Goal: Task Accomplishment & Management: Manage account settings

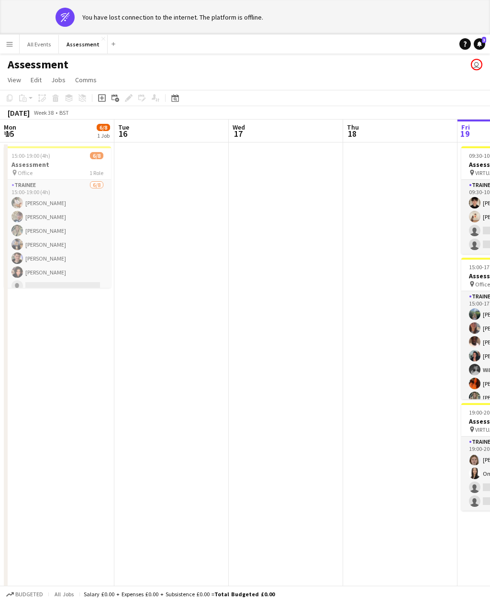
scroll to position [0, 242]
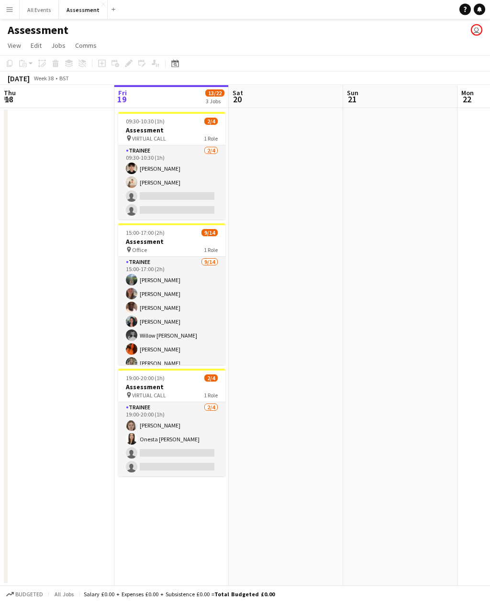
scroll to position [7, 0]
click at [6, 8] on app-icon "Menu" at bounding box center [10, 10] width 8 height 8
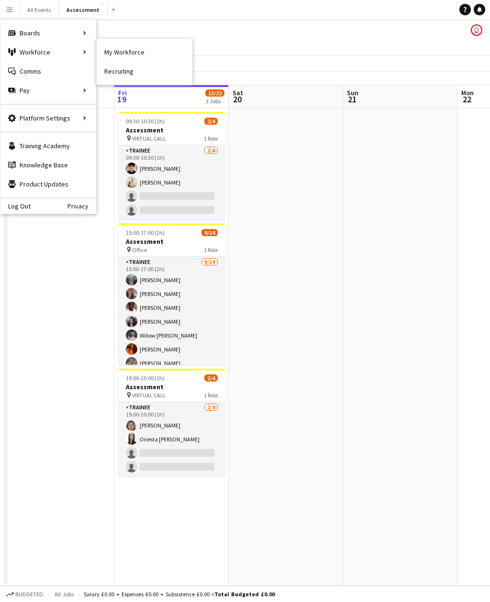
click at [148, 50] on link "My Workforce" at bounding box center [145, 52] width 96 height 19
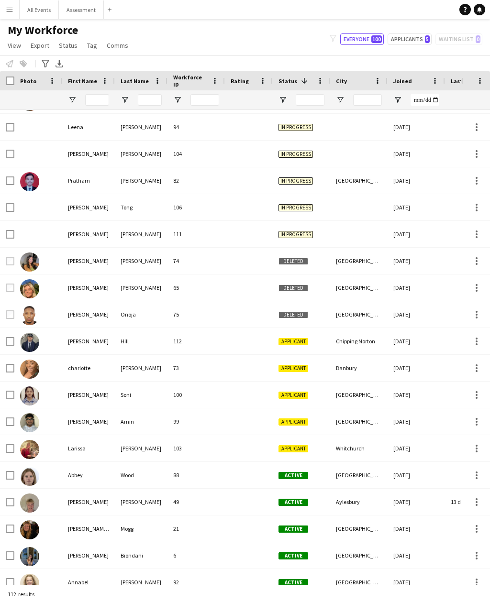
scroll to position [586, 0]
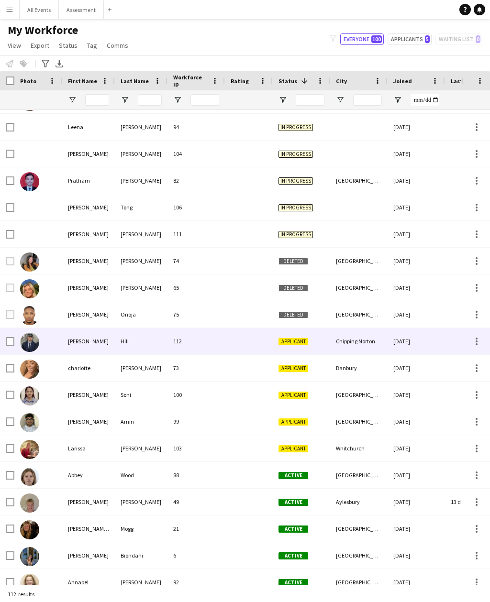
click at [352, 341] on div "Chipping Norton" at bounding box center [358, 341] width 57 height 26
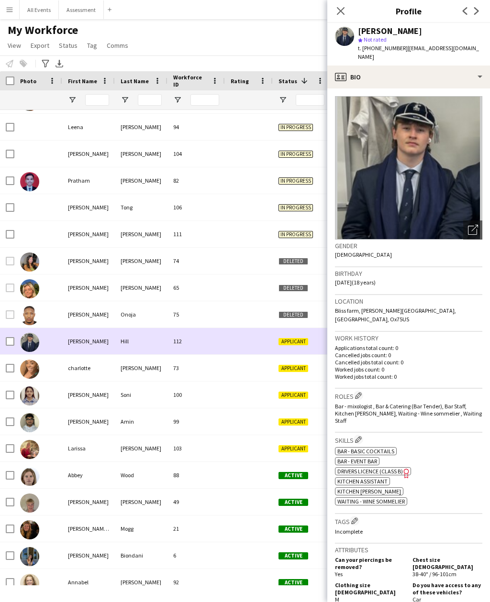
click at [460, 176] on img at bounding box center [408, 168] width 147 height 144
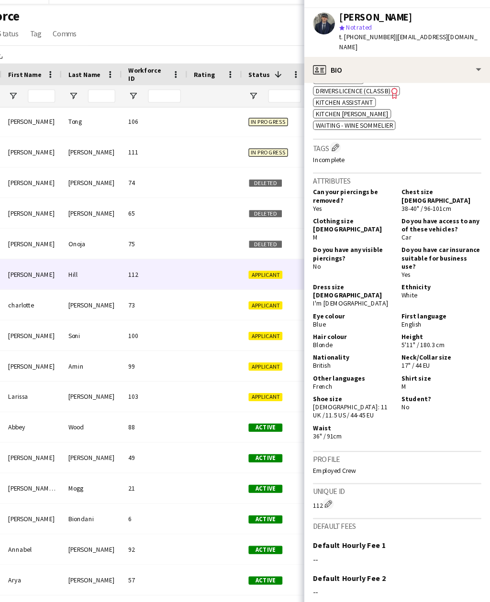
scroll to position [376, 0]
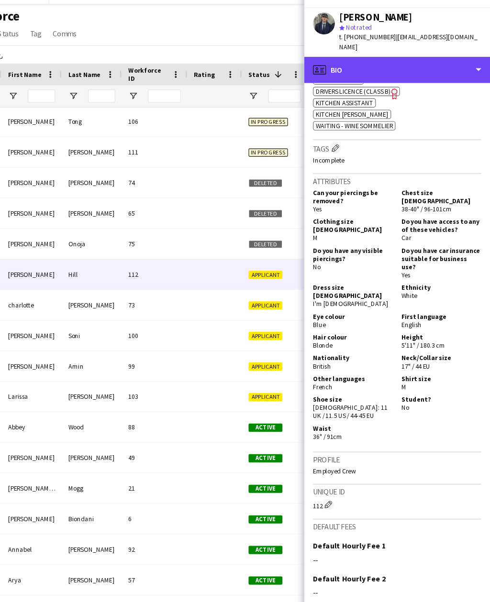
click at [416, 66] on div "profile Bio" at bounding box center [408, 77] width 163 height 23
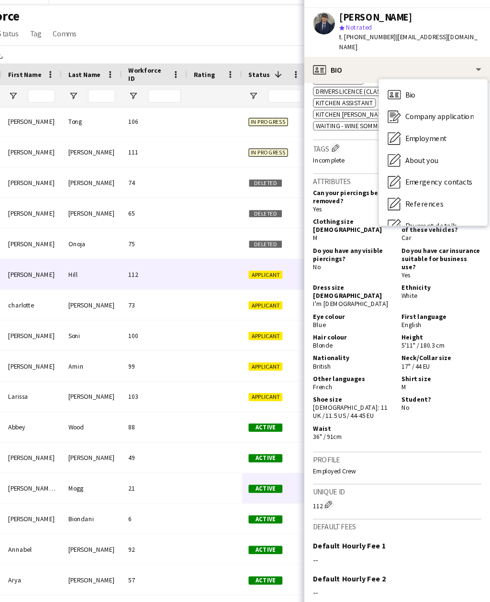
click at [416, 113] on span "Company application" at bounding box center [446, 117] width 60 height 9
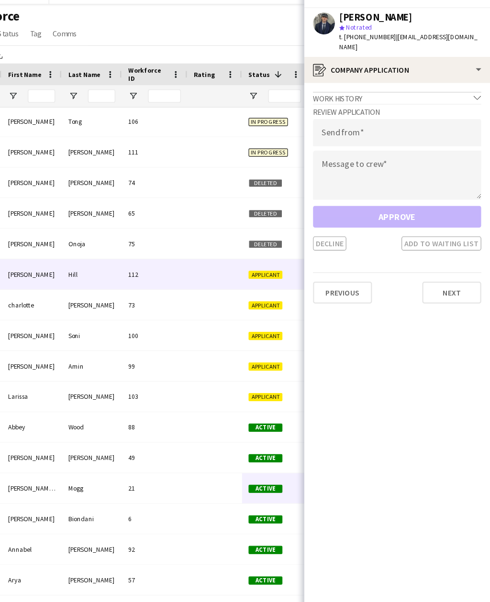
click at [431, 263] on button "Next" at bounding box center [457, 272] width 52 height 19
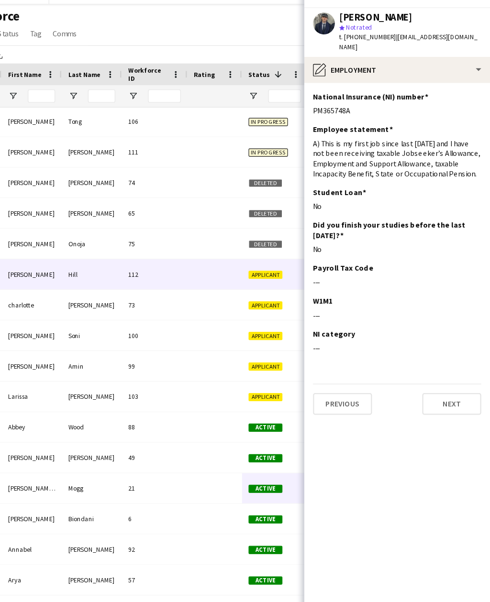
click at [431, 360] on button "Next" at bounding box center [457, 369] width 52 height 19
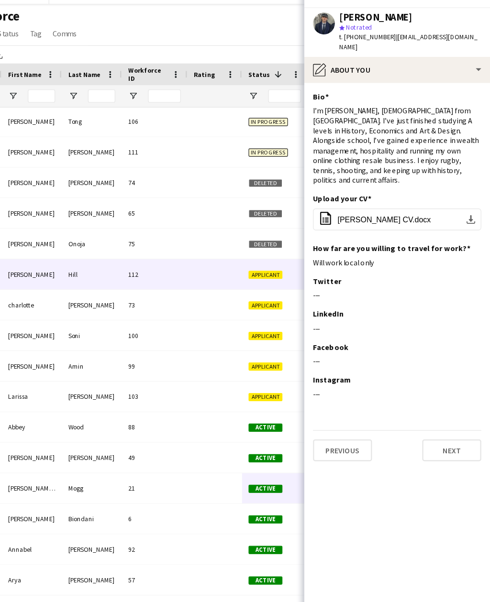
click at [417, 199] on button "office-file-sheet [PERSON_NAME] CV.docx download-bottom" at bounding box center [408, 208] width 147 height 19
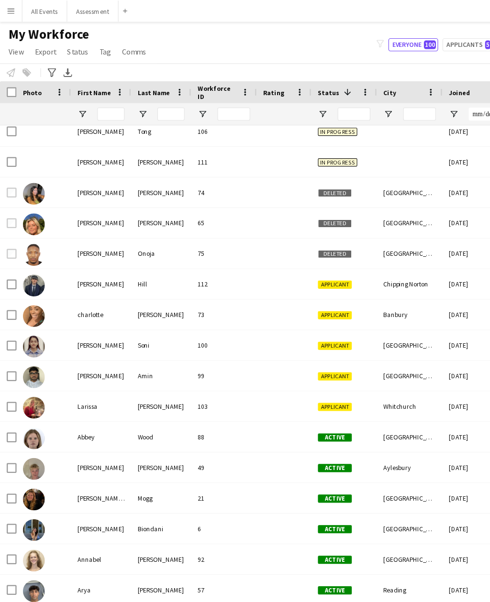
scroll to position [686, 0]
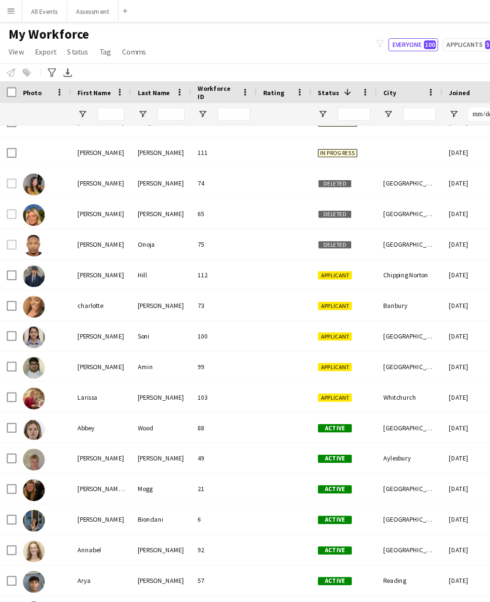
click at [323, 288] on div "Applicant" at bounding box center [301, 294] width 57 height 26
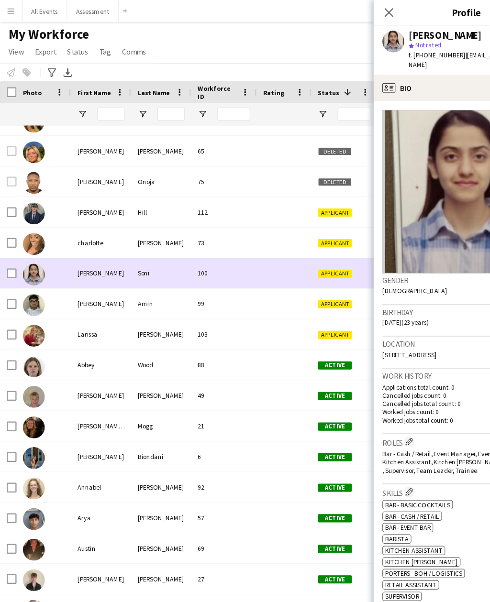
scroll to position [748, 0]
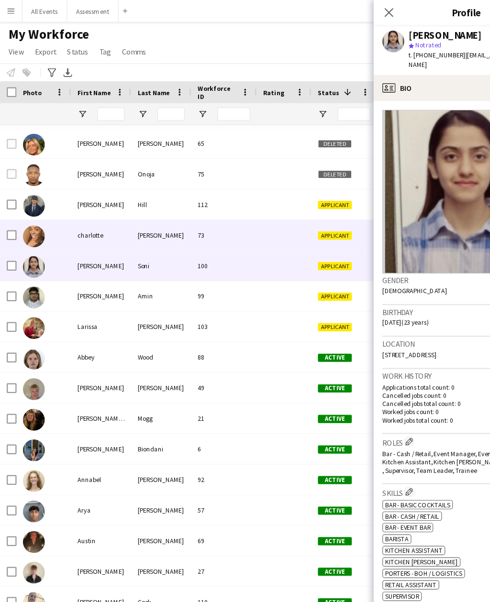
click at [267, 207] on div at bounding box center [249, 206] width 48 height 26
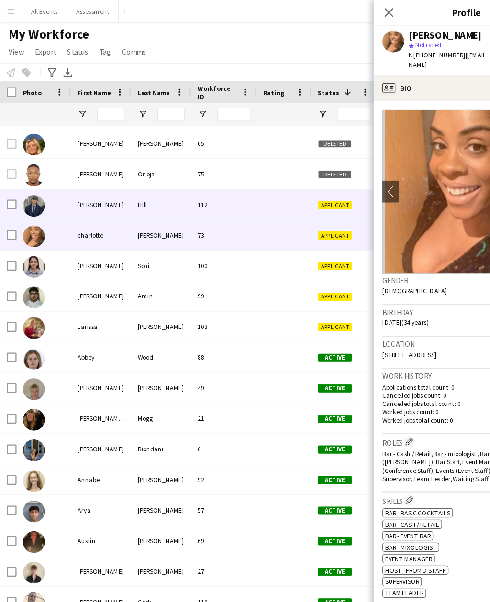
click at [256, 189] on div at bounding box center [249, 179] width 48 height 26
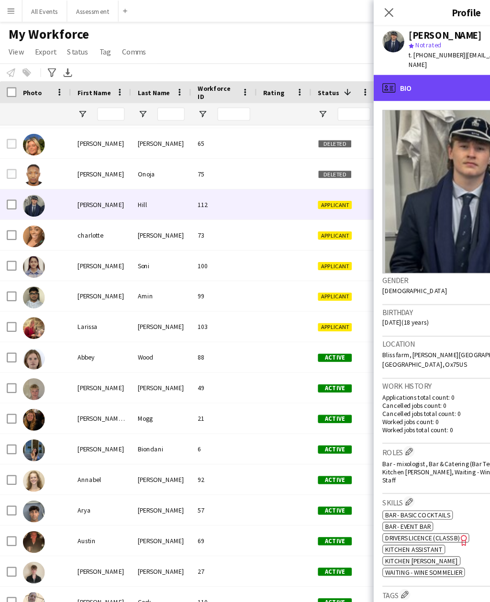
click at [398, 72] on div "profile Bio" at bounding box center [408, 77] width 163 height 23
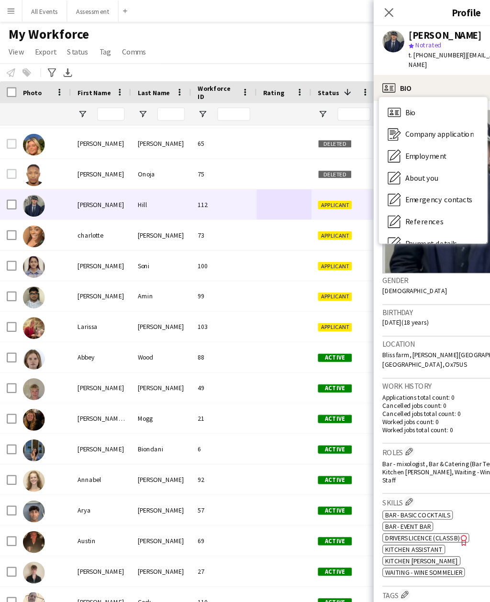
click at [395, 113] on span "Company application" at bounding box center [385, 117] width 60 height 9
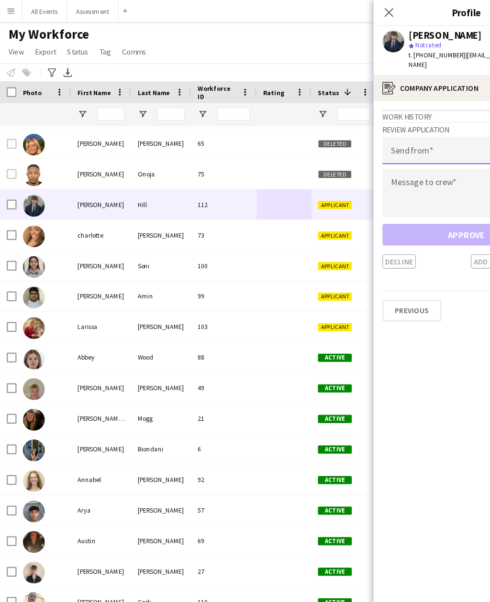
click at [381, 123] on input "email" at bounding box center [408, 132] width 147 height 24
click at [359, 122] on input "email" at bounding box center [408, 132] width 147 height 24
paste input "**********"
type input "**********"
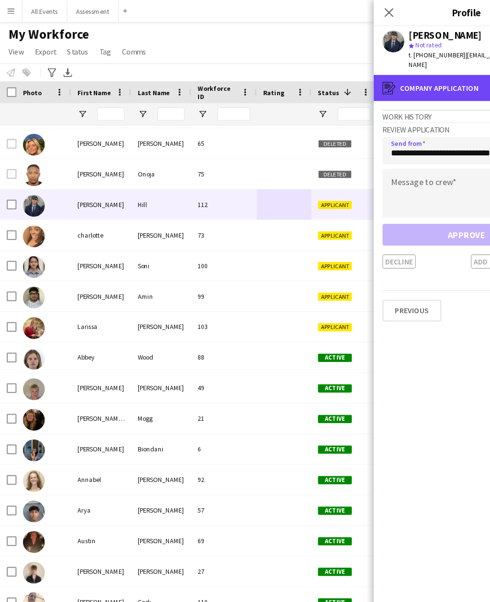
click at [384, 71] on div "register Company application" at bounding box center [408, 77] width 163 height 23
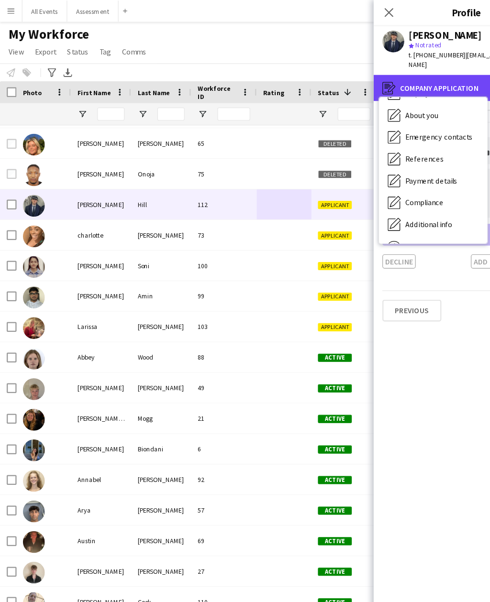
scroll to position [60, 0]
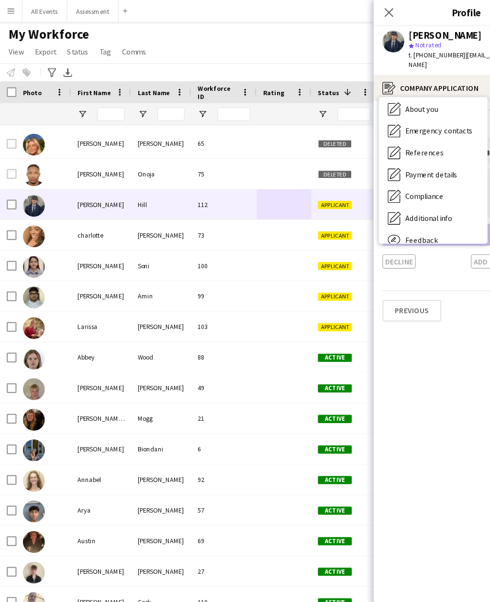
click at [401, 169] on div "Compliance Compliance" at bounding box center [379, 172] width 95 height 19
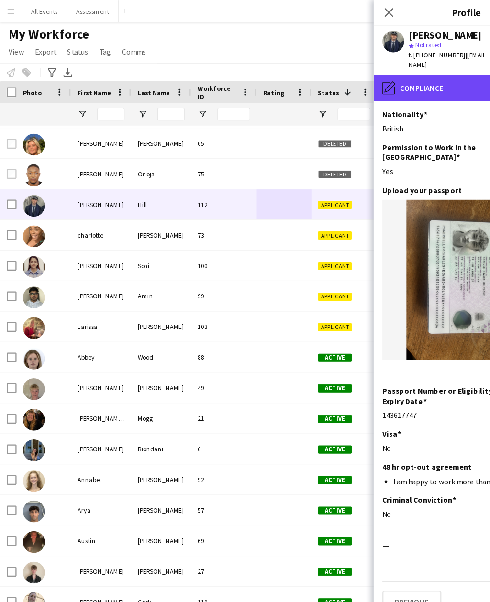
click at [386, 70] on div "pencil4 Compliance" at bounding box center [408, 77] width 163 height 23
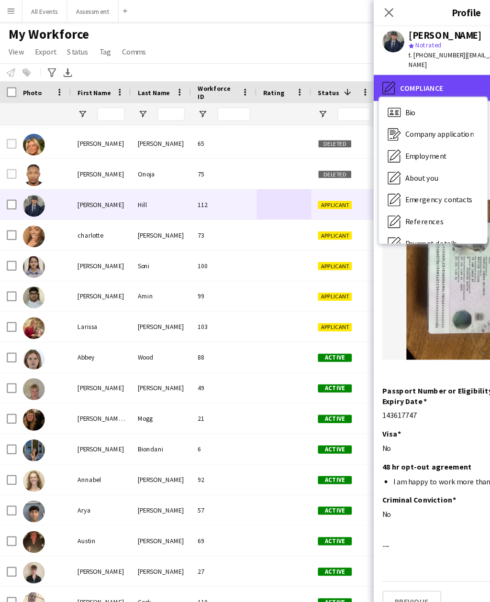
scroll to position [0, 0]
click at [390, 113] on span "Company application" at bounding box center [385, 117] width 60 height 9
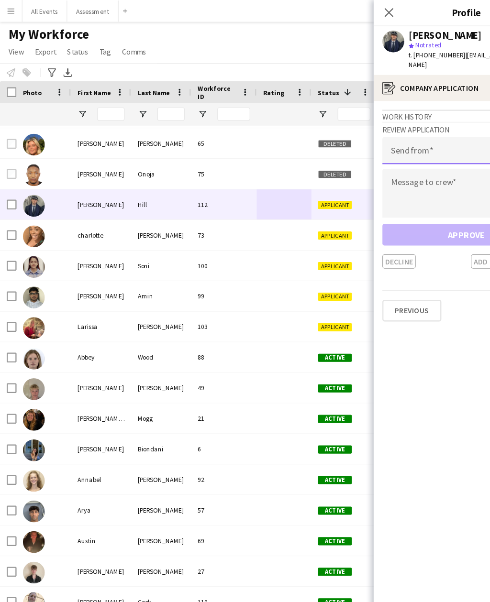
click at [371, 125] on input "email" at bounding box center [408, 132] width 147 height 24
click at [365, 123] on input "email" at bounding box center [408, 132] width 147 height 24
paste input "**********"
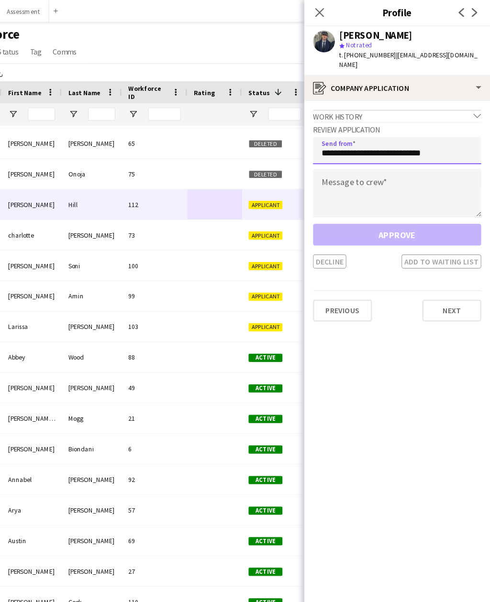
type input "**********"
click at [335, 156] on textarea at bounding box center [408, 169] width 147 height 43
click at [335, 152] on textarea at bounding box center [408, 169] width 147 height 43
paste textarea "**********"
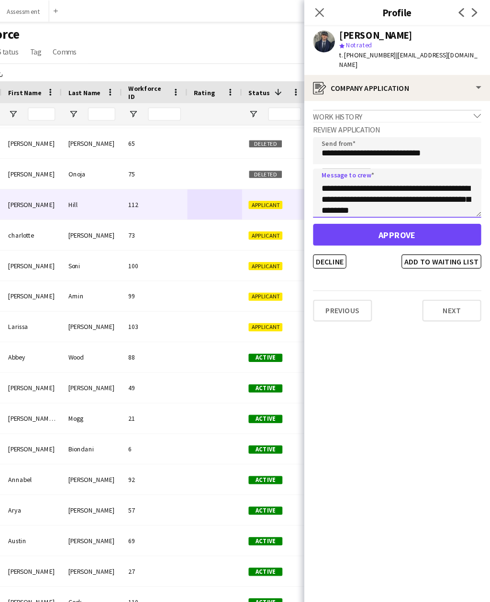
scroll to position [29, 0]
click at [363, 164] on textarea "**********" at bounding box center [408, 169] width 147 height 43
click at [361, 164] on textarea "**********" at bounding box center [408, 169] width 147 height 43
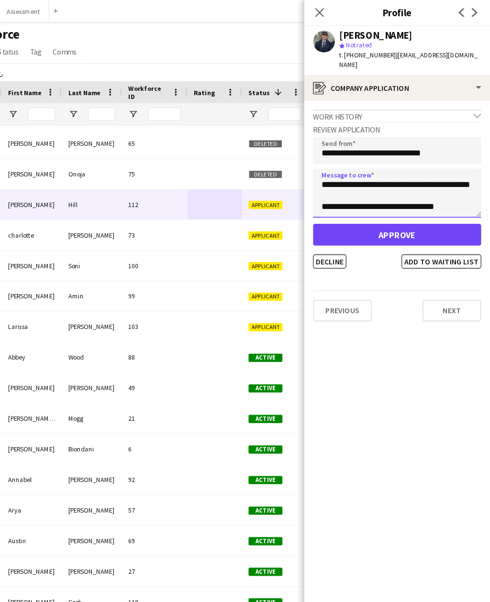
click at [335, 150] on textarea "**********" at bounding box center [408, 169] width 147 height 43
click at [335, 151] on textarea "**********" at bounding box center [408, 169] width 147 height 43
click at [335, 166] on textarea "**********" at bounding box center [408, 169] width 147 height 43
type textarea "**********"
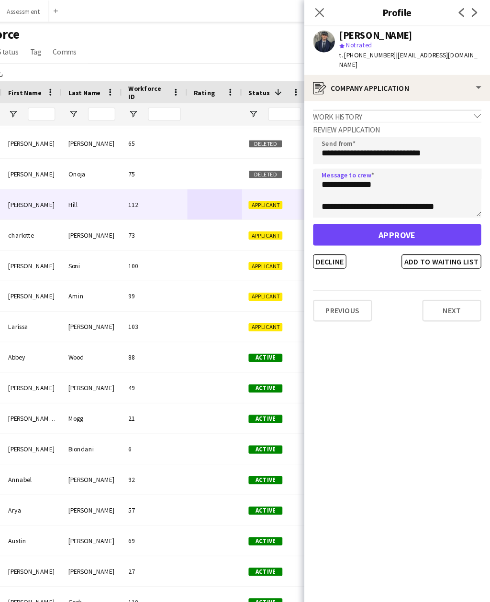
click at [345, 321] on app-crew-profile-application "**********" at bounding box center [408, 346] width 163 height 514
click at [355, 196] on button "Approve" at bounding box center [408, 205] width 147 height 19
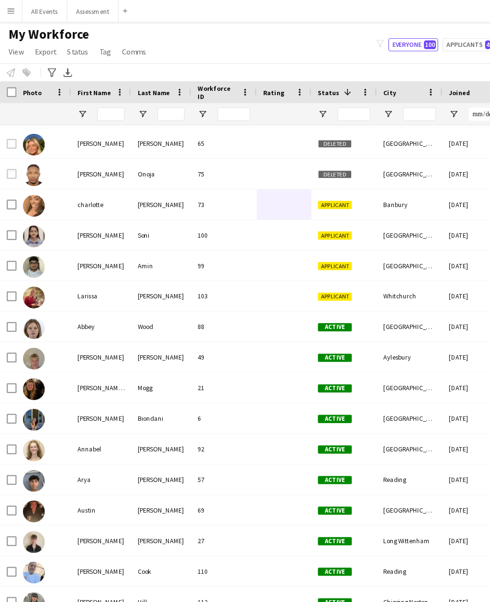
click at [35, 10] on button "All Events Close" at bounding box center [39, 9] width 39 height 19
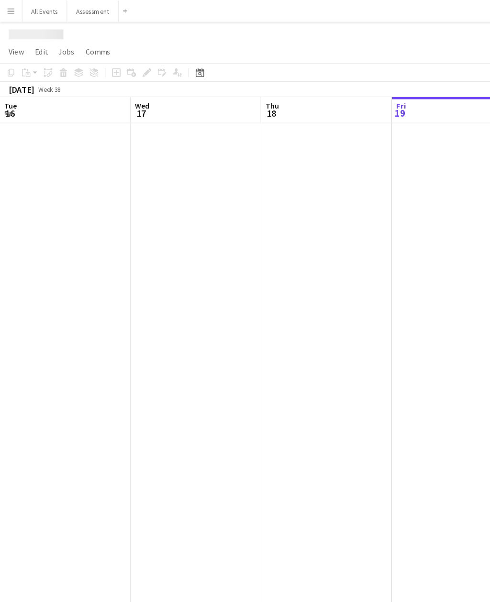
scroll to position [0, 229]
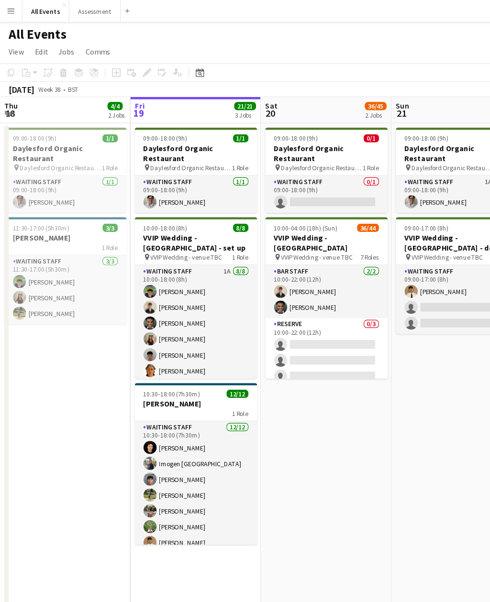
click at [204, 291] on app-card-role "Waiting Staff 1A 8/8 10:00-18:00 (8h) Dominic Loughran Benjamin Thompson Joshua…" at bounding box center [171, 298] width 107 height 130
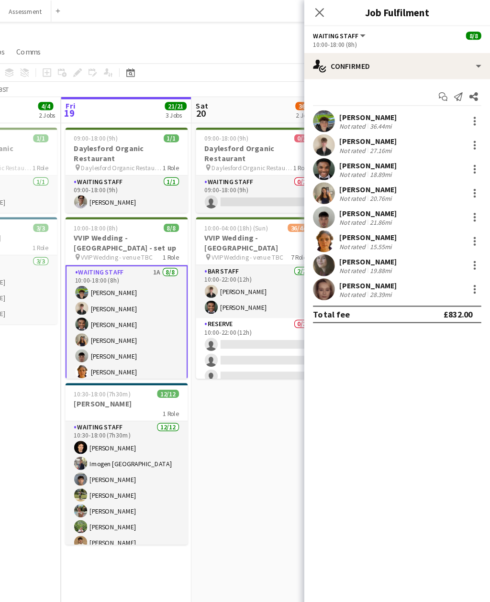
click at [476, 148] on div at bounding box center [477, 148] width 2 height 2
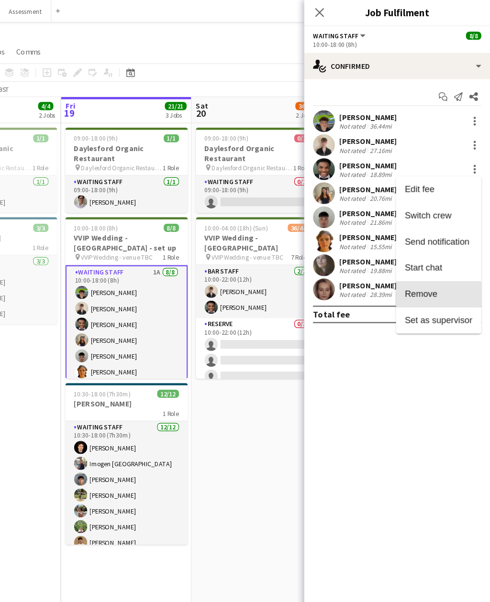
click at [415, 259] on span "Remove" at bounding box center [444, 258] width 59 height 9
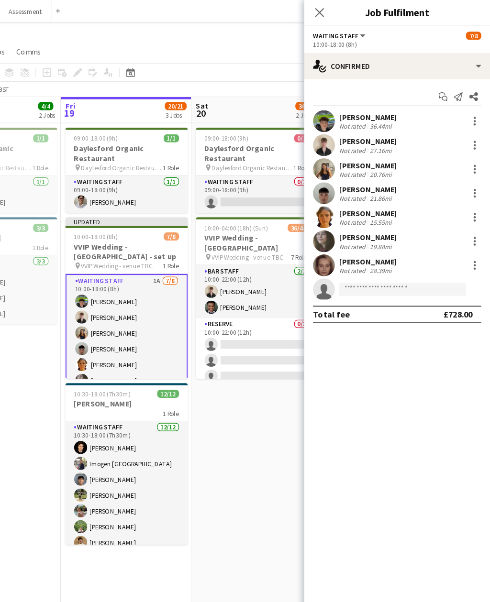
click at [233, 358] on app-date-cell "09:00-18:00 (9h) 0/1 Daylesford Organic Restaurant pin Daylesford Organic Resta…" at bounding box center [286, 347] width 114 height 478
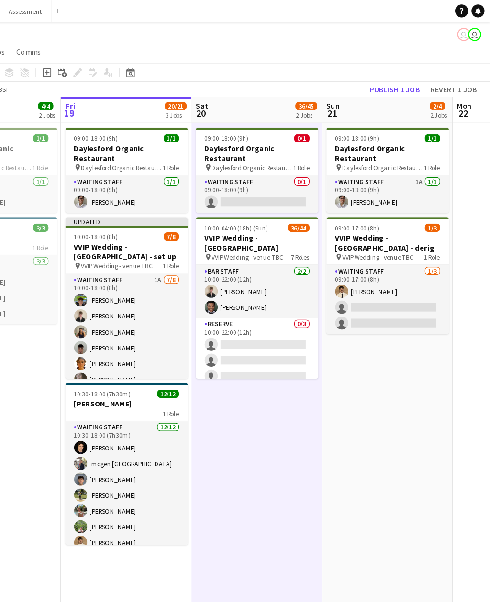
click at [260, 247] on app-card-role "Bar Staff 2/2 10:00-22:00 (12h) Benjamin Thompson Joshua Mensah" at bounding box center [286, 256] width 107 height 46
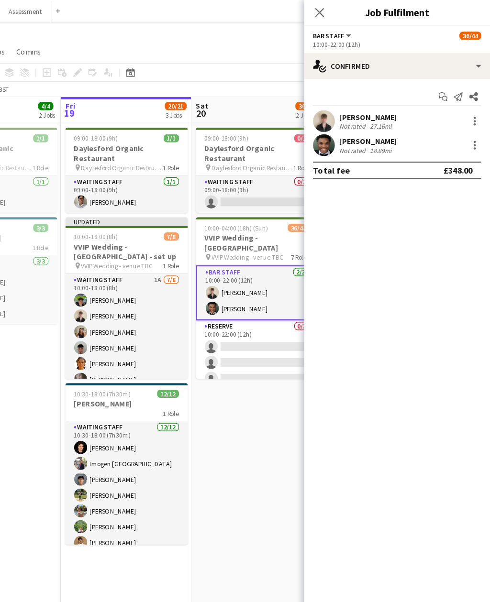
click at [471, 128] on div at bounding box center [476, 127] width 11 height 11
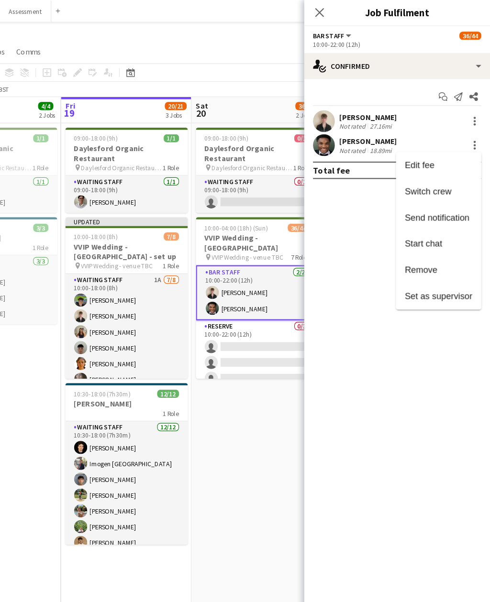
click at [415, 235] on span "Remove" at bounding box center [429, 237] width 29 height 8
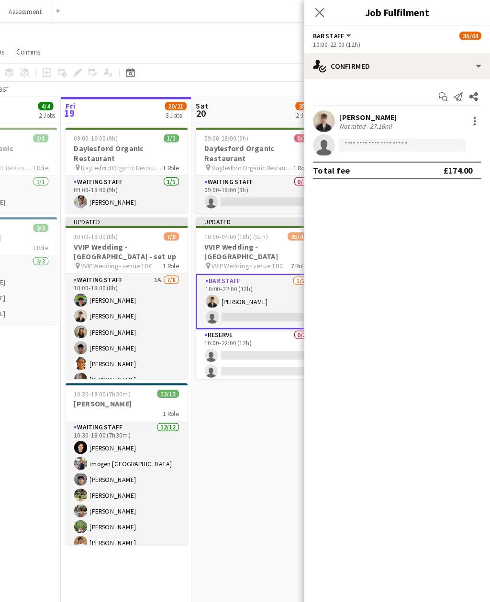
click at [229, 388] on app-date-cell "09:00-18:00 (9h) 0/1 Daylesford Organic Restaurant pin Daylesford Organic Resta…" at bounding box center [286, 347] width 114 height 478
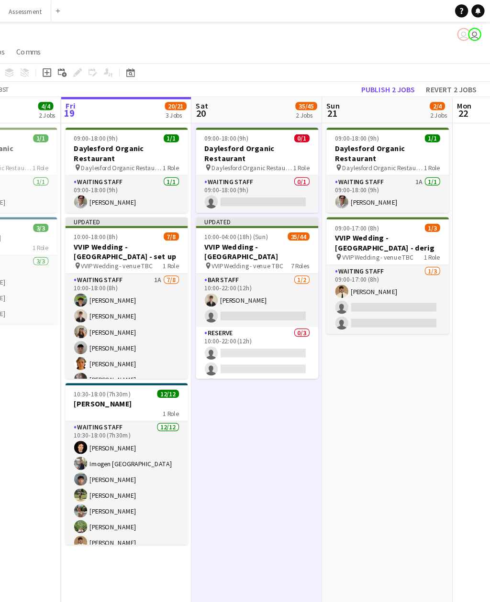
click at [373, 81] on button "Publish 2 jobs" at bounding box center [400, 78] width 55 height 12
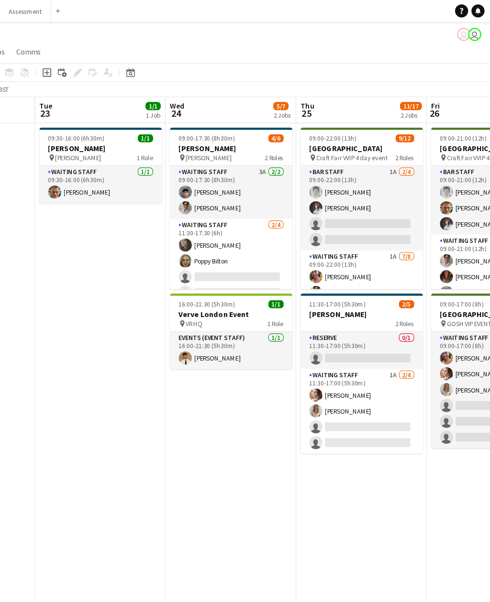
scroll to position [0, 385]
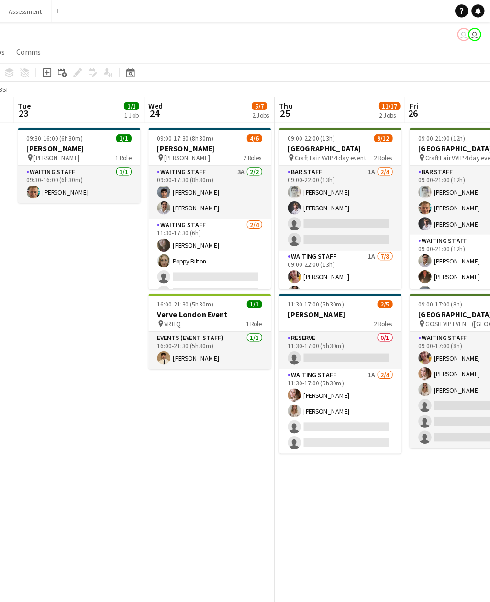
click at [211, 168] on app-card-role "Waiting Staff 3A 2/2 09:00-17:30 (8h30m) Arya Firake Emily Reeve" at bounding box center [244, 168] width 107 height 46
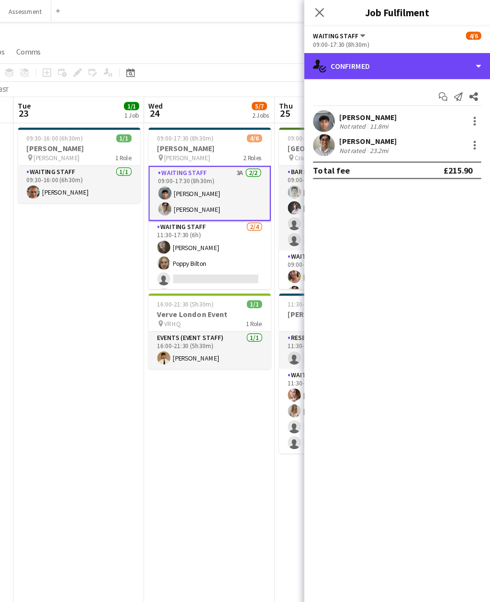
click at [379, 61] on div "single-neutral-actions-check-2 Confirmed" at bounding box center [408, 57] width 163 height 23
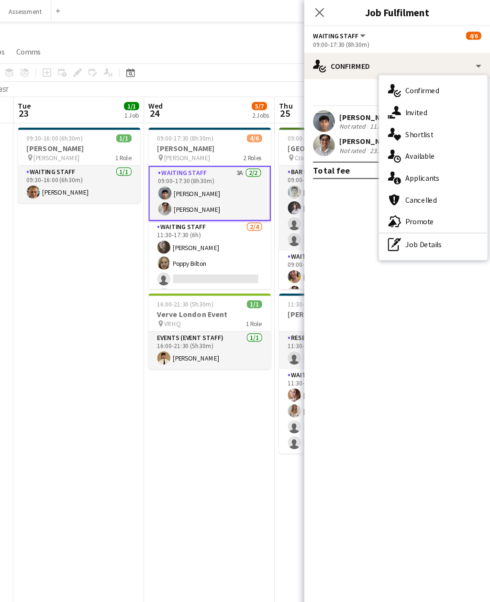
click at [396, 159] on div "single-neutral-actions-information Applicants" at bounding box center [440, 155] width 95 height 19
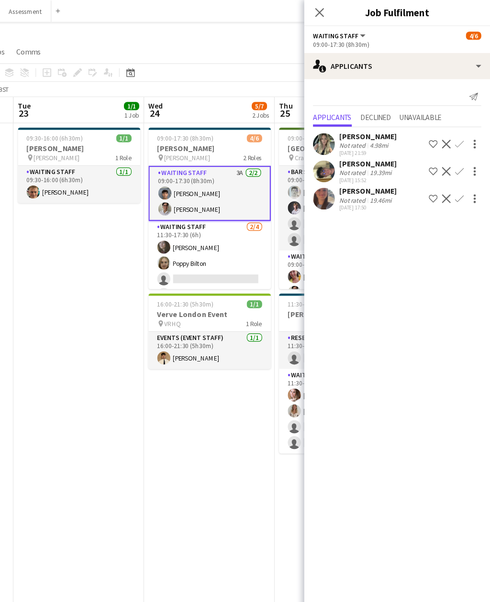
click at [222, 375] on app-date-cell "09:00-17:30 (8h30m) 4/6 E.J. Churchill pin E.J. Churchill 2 Roles Waiting Staff…" at bounding box center [244, 363] width 114 height 511
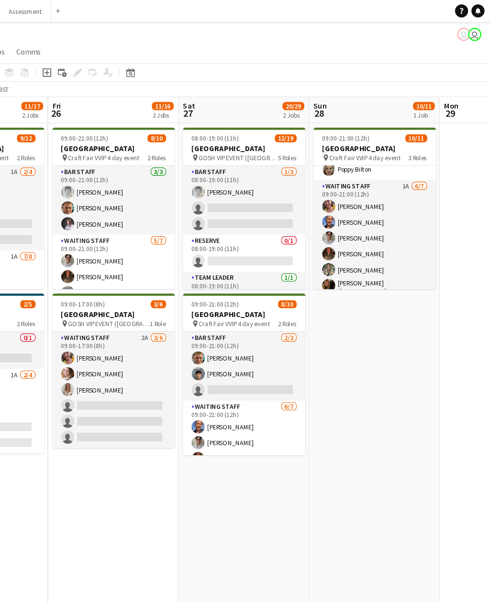
scroll to position [78, 0]
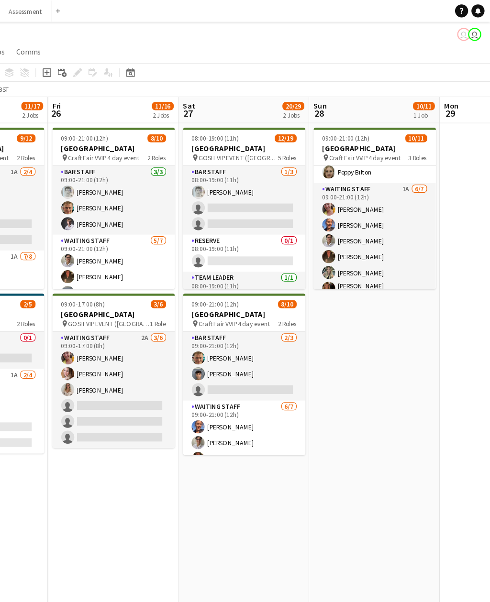
click at [358, 218] on app-card-role "Waiting Staff 1A 6/7 09:00-21:00 (12h) Ruth Danieli Erin Lambourn Emily Reeve A…" at bounding box center [388, 219] width 107 height 119
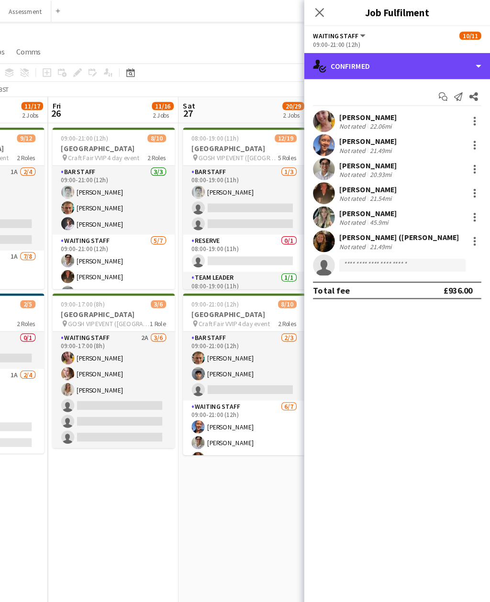
click at [383, 52] on div "single-neutral-actions-check-2 Confirmed" at bounding box center [408, 57] width 163 height 23
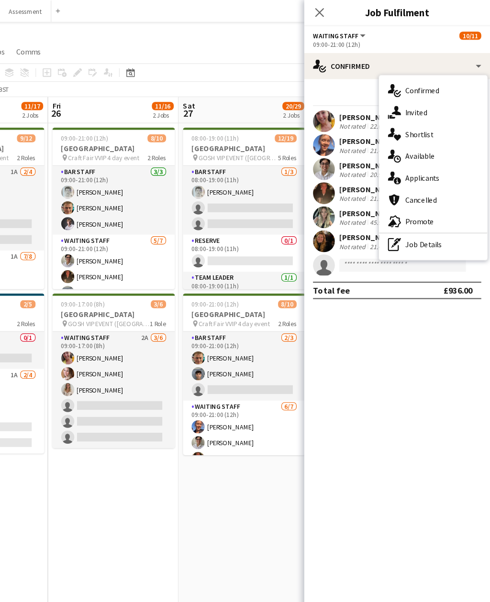
click at [393, 159] on div "single-neutral-actions-information Applicants" at bounding box center [440, 155] width 95 height 19
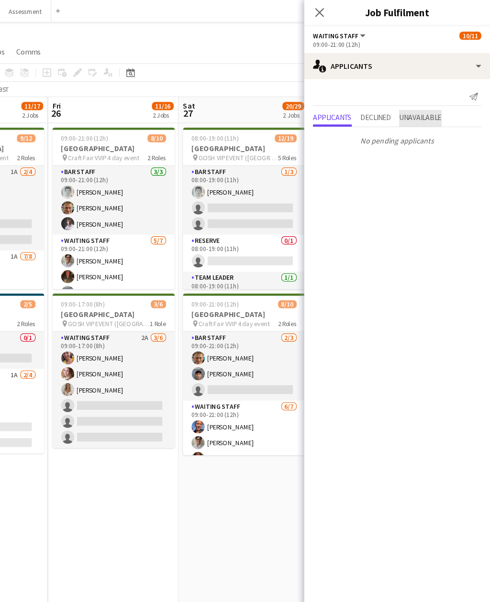
click at [411, 100] on span "Unavailable" at bounding box center [429, 103] width 37 height 7
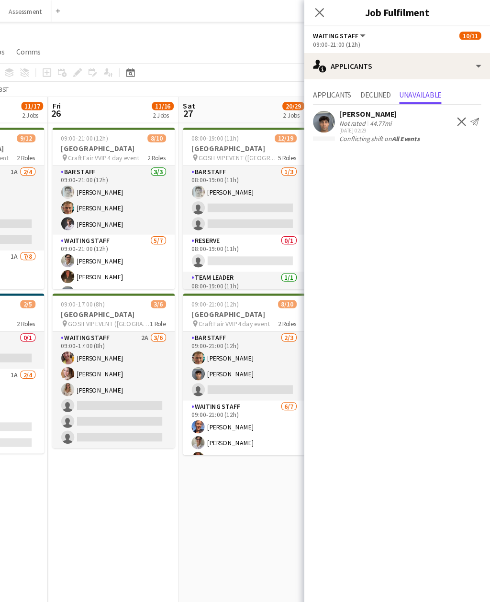
click at [377, 78] on span "Declined" at bounding box center [390, 84] width 26 height 14
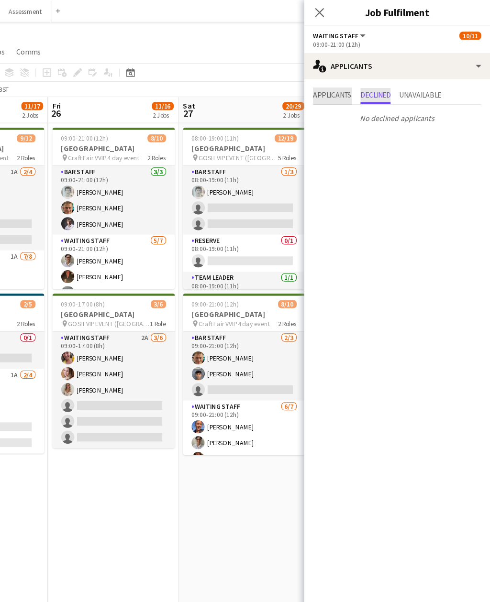
click at [335, 82] on span "Applicants" at bounding box center [352, 83] width 34 height 7
click at [245, 68] on app-toolbar "Copy Paste Paste Command V Paste with crew Command Shift V Paste linked Job Del…" at bounding box center [245, 64] width 490 height 16
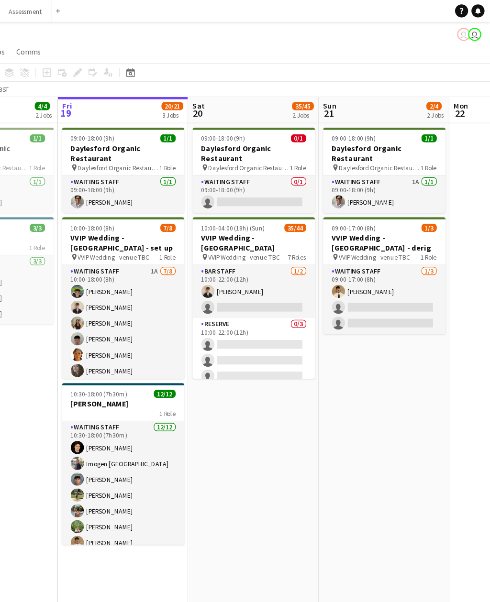
scroll to position [0, 221]
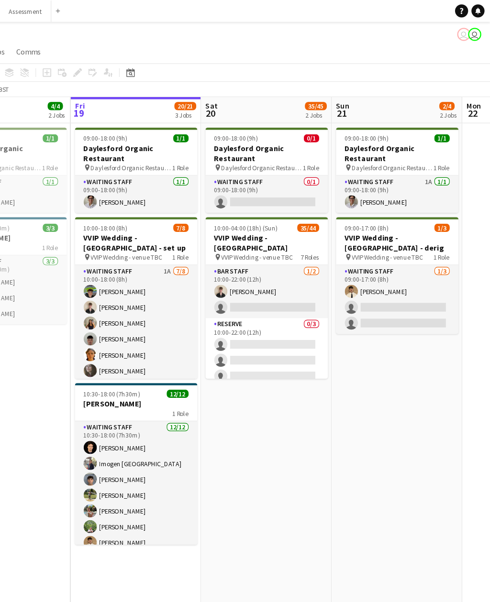
click at [267, 305] on app-card-role "Reserve 0/3 10:00-22:00 (12h) single-neutral-actions single-neutral-actions sin…" at bounding box center [294, 309] width 107 height 60
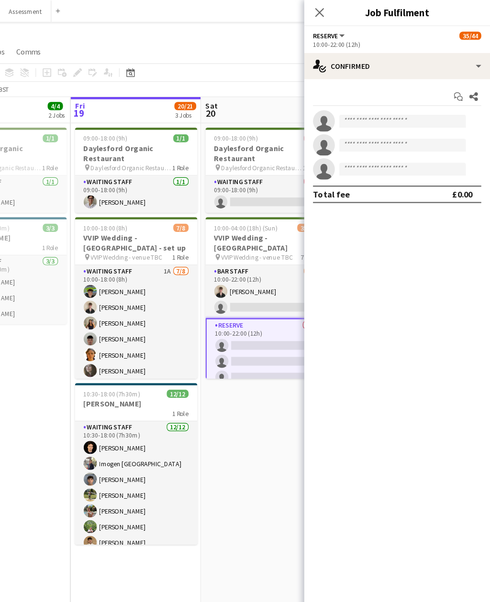
click at [244, 358] on app-date-cell "09:00-18:00 (9h) 0/1 Daylesford Organic Restaurant pin Daylesford Organic Resta…" at bounding box center [294, 363] width 114 height 511
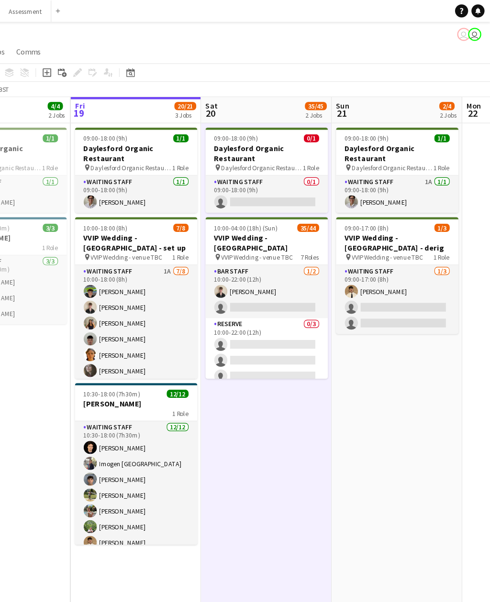
click at [244, 360] on app-date-cell "09:00-18:00 (9h) 0/1 Daylesford Organic Restaurant pin Daylesford Organic Resta…" at bounding box center [294, 363] width 114 height 511
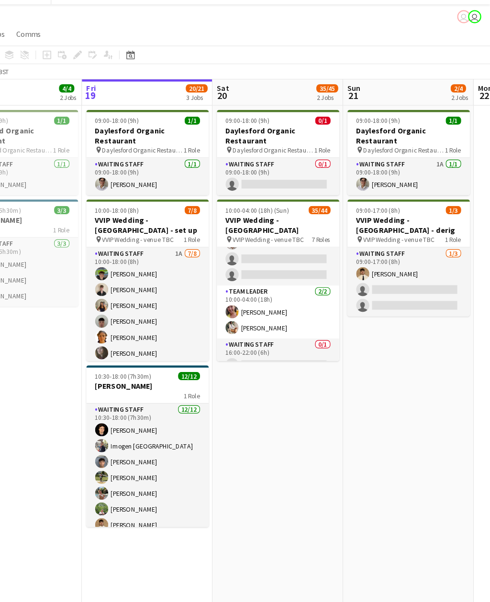
scroll to position [0, 325]
